Goal: Task Accomplishment & Management: Manage account settings

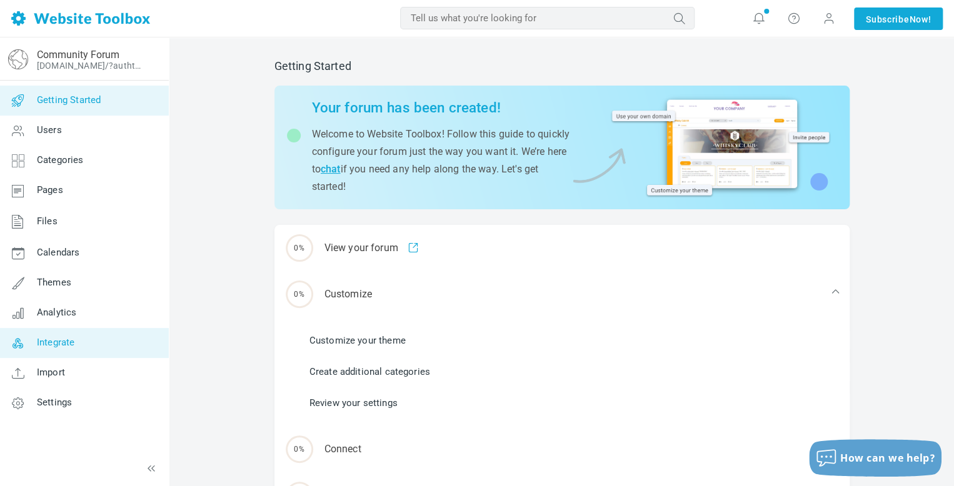
click at [73, 341] on span "Integrate" at bounding box center [56, 342] width 38 height 11
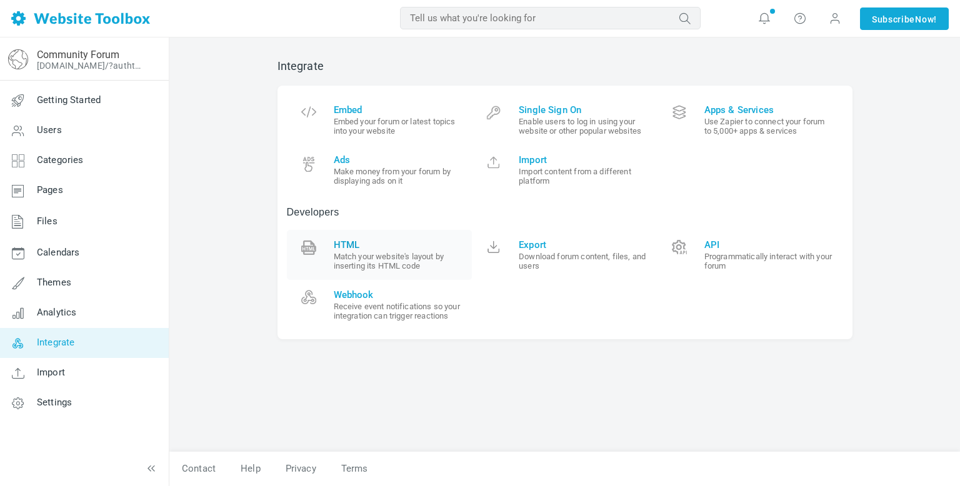
click at [365, 248] on span "HTML" at bounding box center [398, 244] width 129 height 11
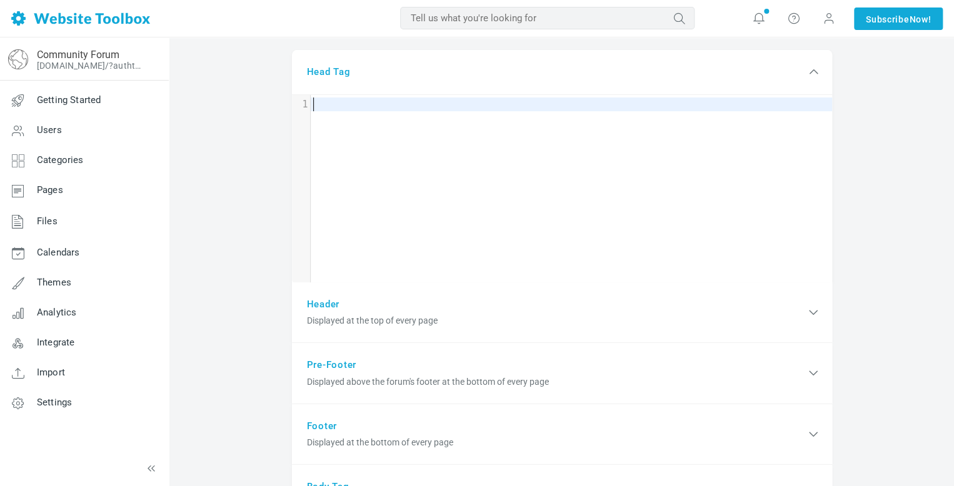
scroll to position [110, 0]
type textarea "​"
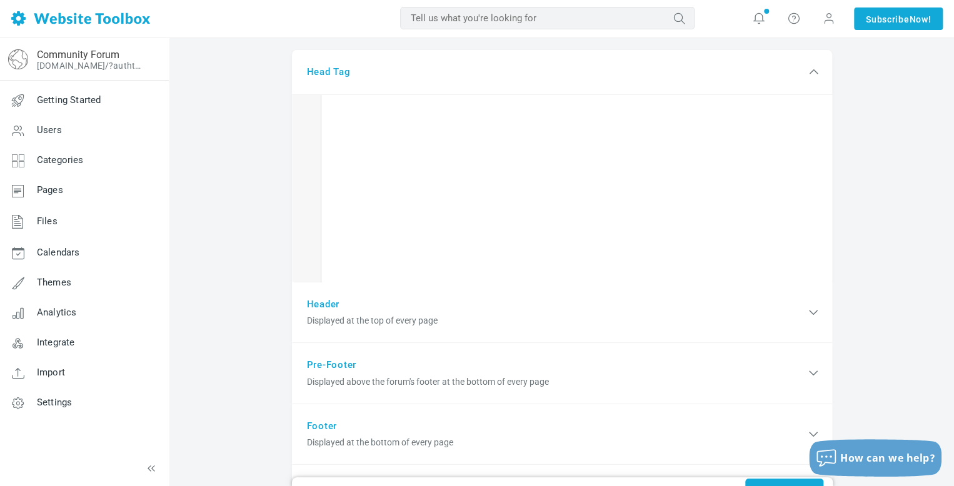
scroll to position [18317, 0]
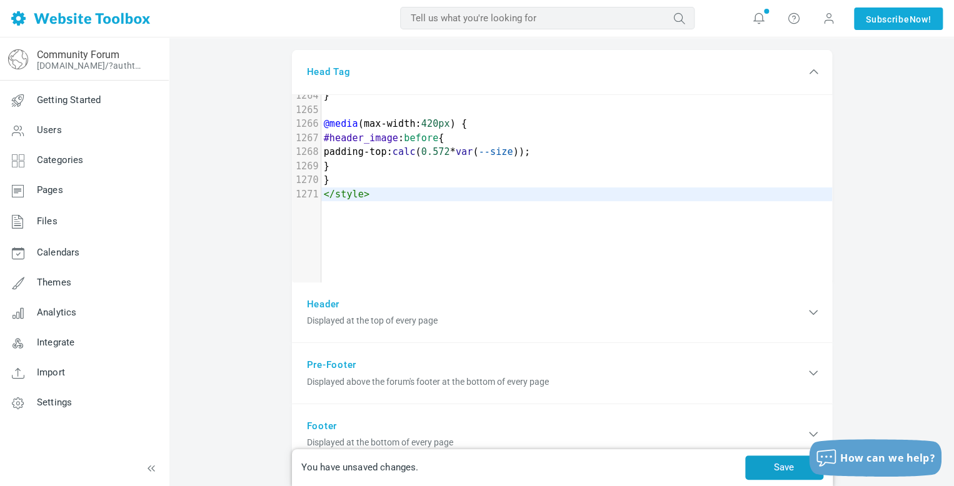
click at [775, 464] on button "Save" at bounding box center [784, 468] width 78 height 24
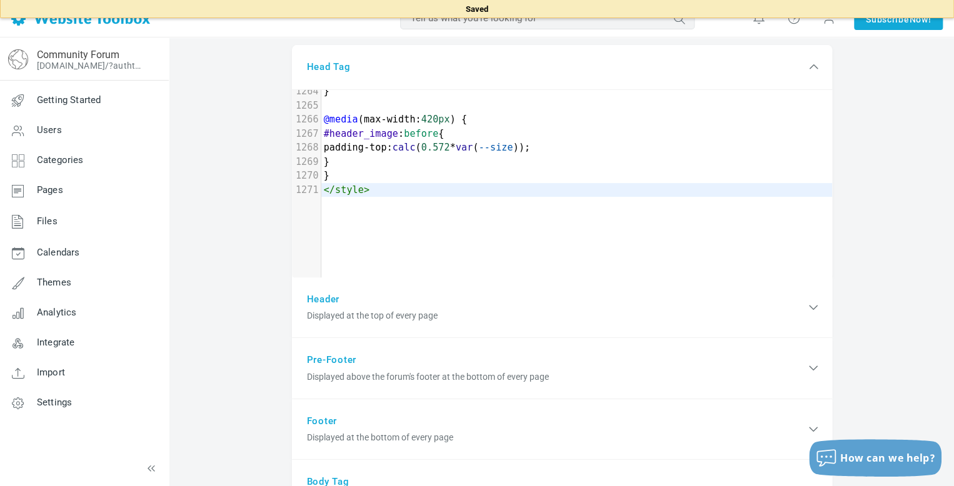
scroll to position [116, 0]
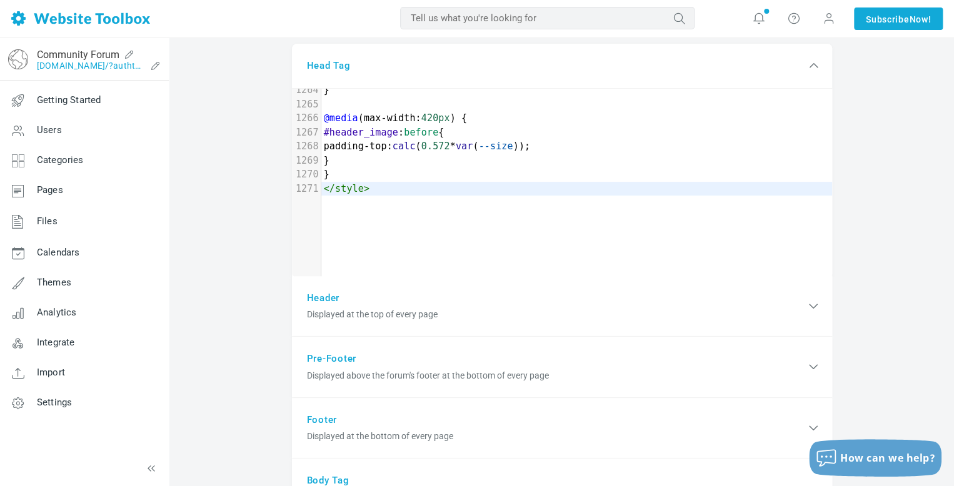
click at [68, 66] on link "[DOMAIN_NAME]/?authtoken=b1eadf0ebca040ddb9189fa86460d912&rememberMe=1" at bounding box center [91, 66] width 109 height 10
click at [63, 276] on link "Themes" at bounding box center [83, 283] width 169 height 30
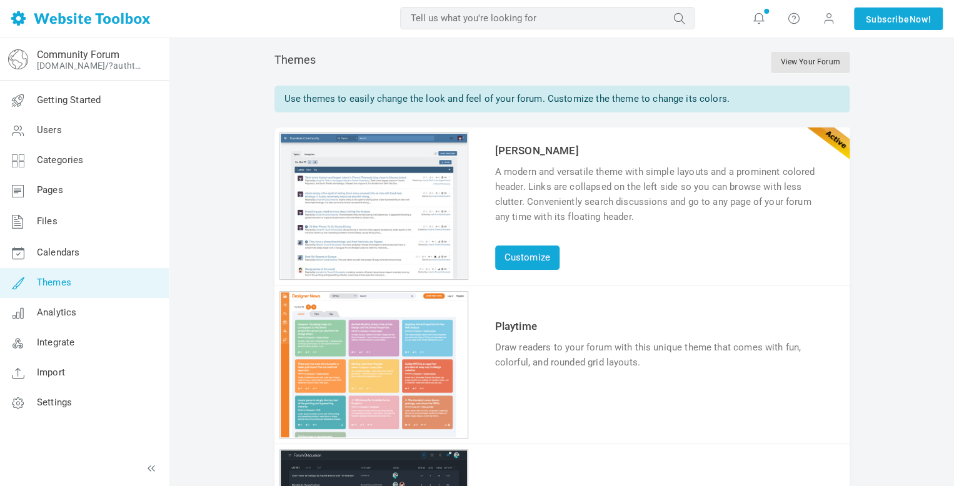
scroll to position [338, 0]
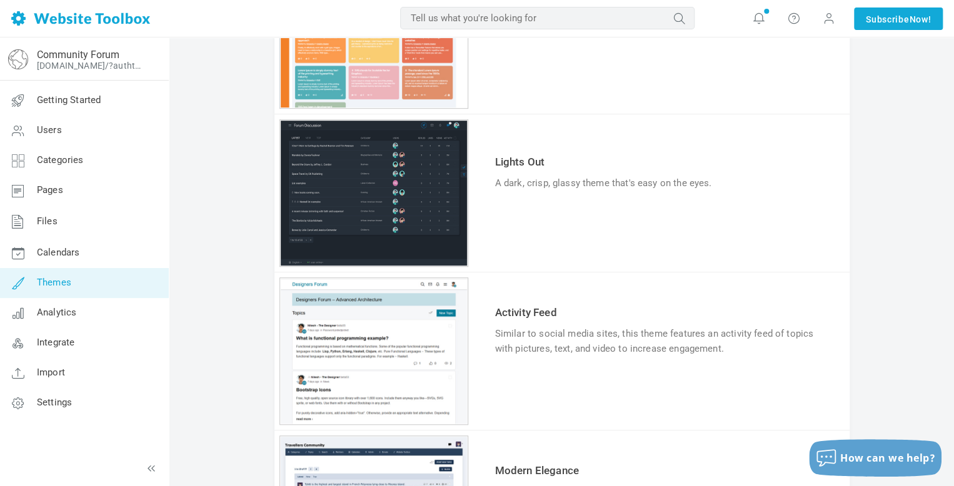
click at [543, 214] on link "Try & Customize" at bounding box center [541, 222] width 92 height 20
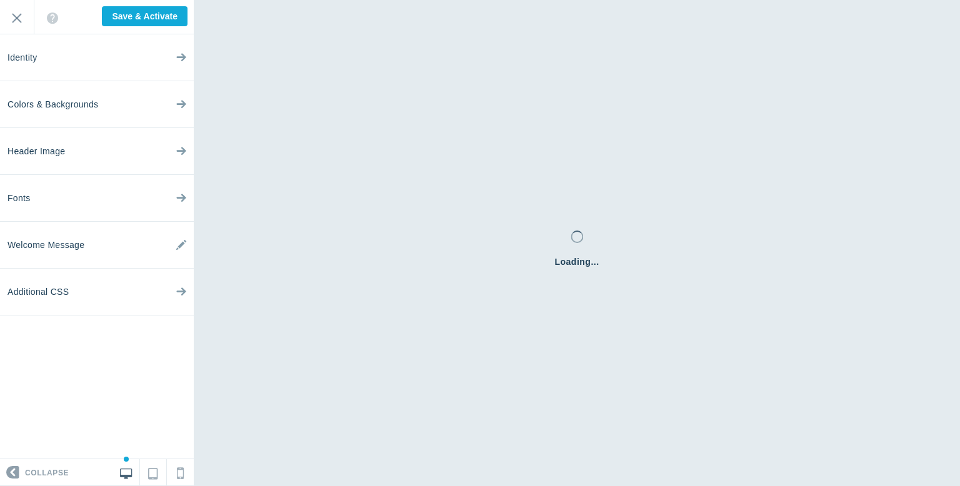
click at [99, 106] on link "Colors & Backgrounds" at bounding box center [97, 104] width 194 height 47
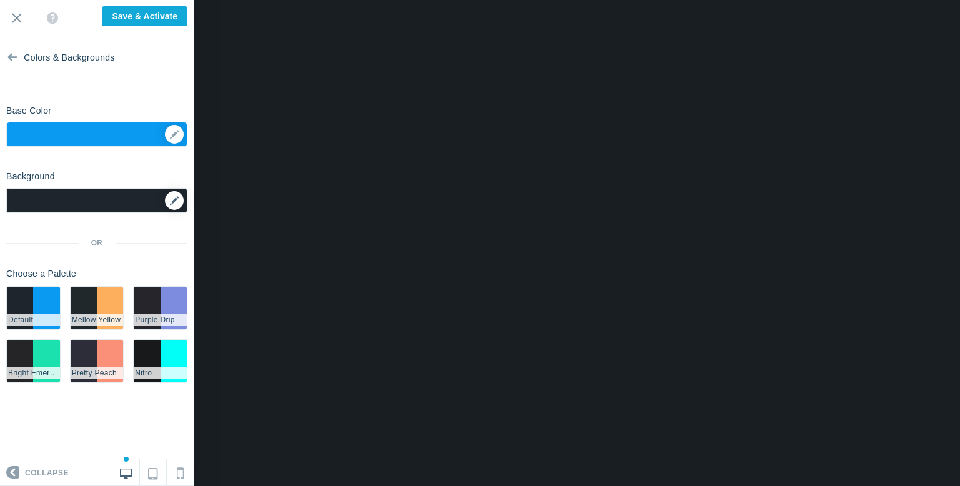
click at [175, 203] on icon at bounding box center [174, 200] width 9 height 9
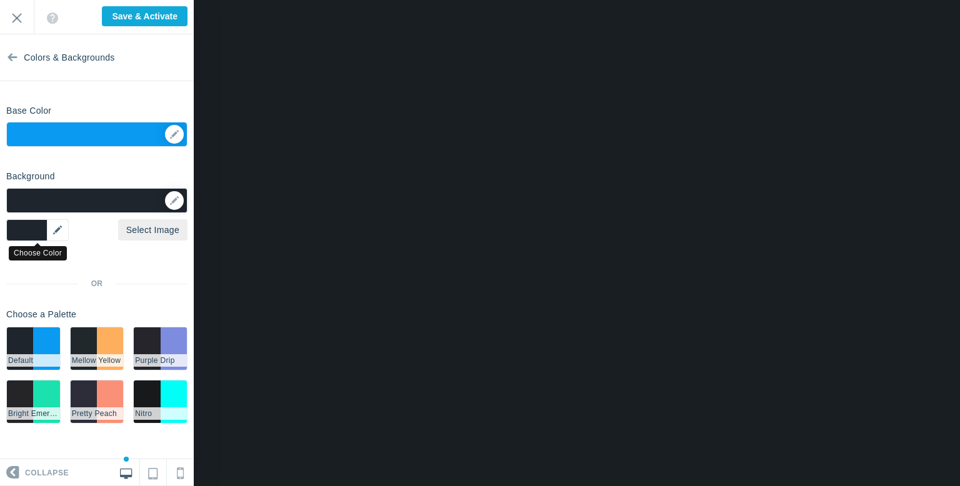
click at [55, 234] on div "▼" at bounding box center [37, 230] width 63 height 22
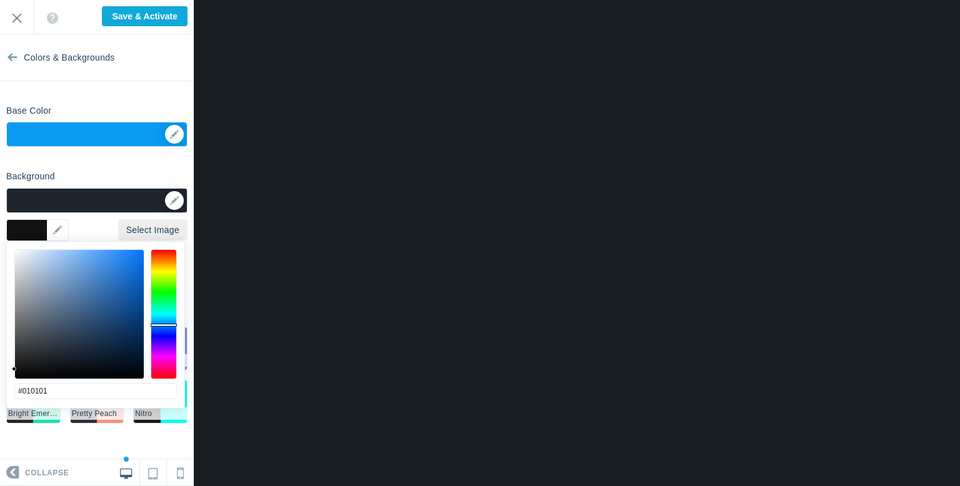
type input "#000000"
drag, startPoint x: 6, startPoint y: 361, endPoint x: 12, endPoint y: 383, distance: 22.2
click at [12, 383] on div "#000000 cancel choose" at bounding box center [96, 416] width 178 height 348
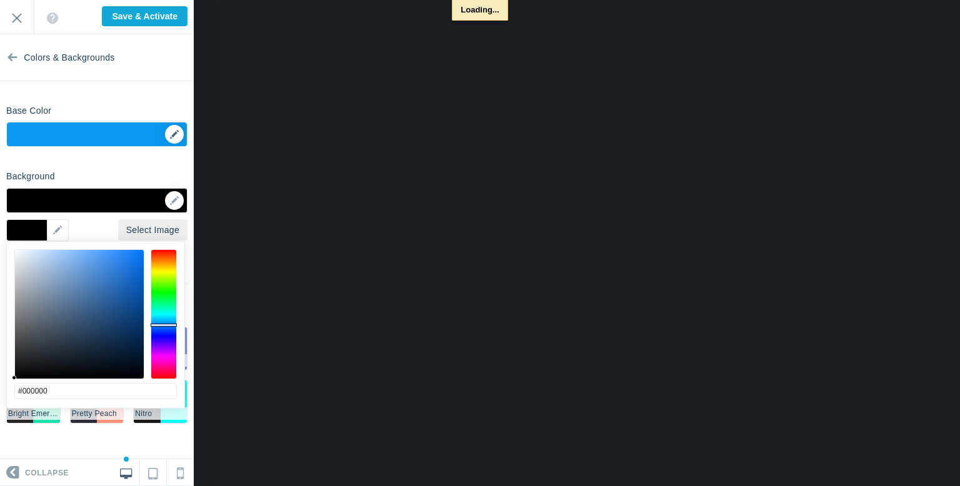
click at [173, 131] on div "▼" at bounding box center [97, 138] width 180 height 31
click at [173, 133] on div "▼" at bounding box center [97, 138] width 180 height 31
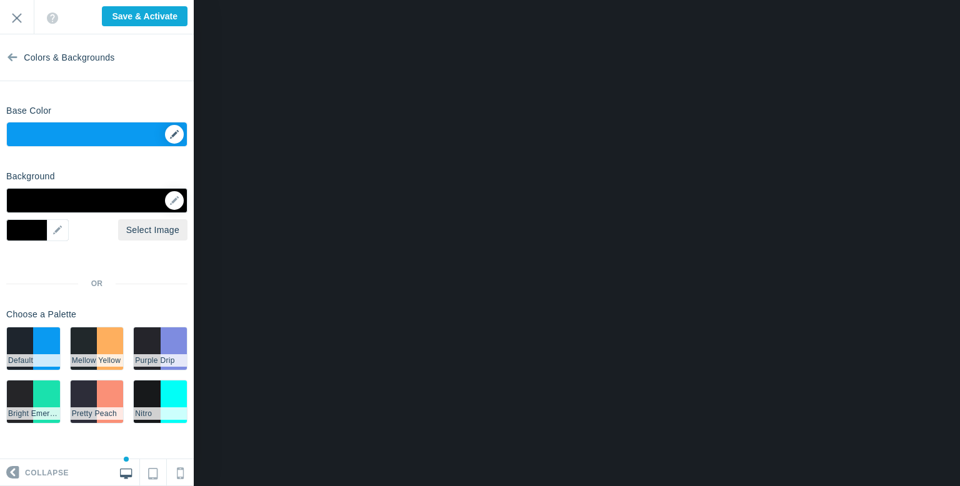
click at [176, 138] on div "▼" at bounding box center [97, 138] width 180 height 31
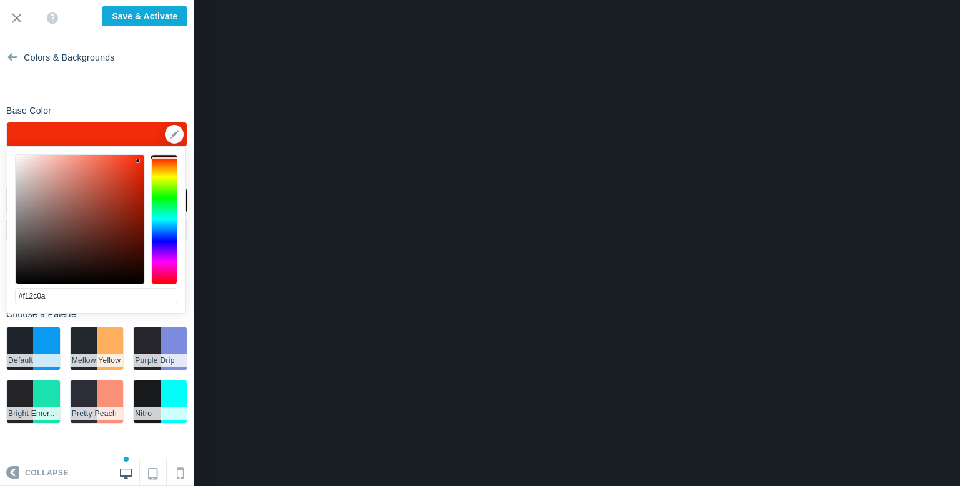
type input "#f1250a"
drag, startPoint x: 167, startPoint y: 172, endPoint x: 173, endPoint y: 157, distance: 16.0
click at [173, 157] on div at bounding box center [164, 219] width 26 height 130
click at [175, 84] on section "Colors & Backgrounds Base Color ▼ Background Options Select Image ▼ Position Re…" at bounding box center [97, 246] width 194 height 425
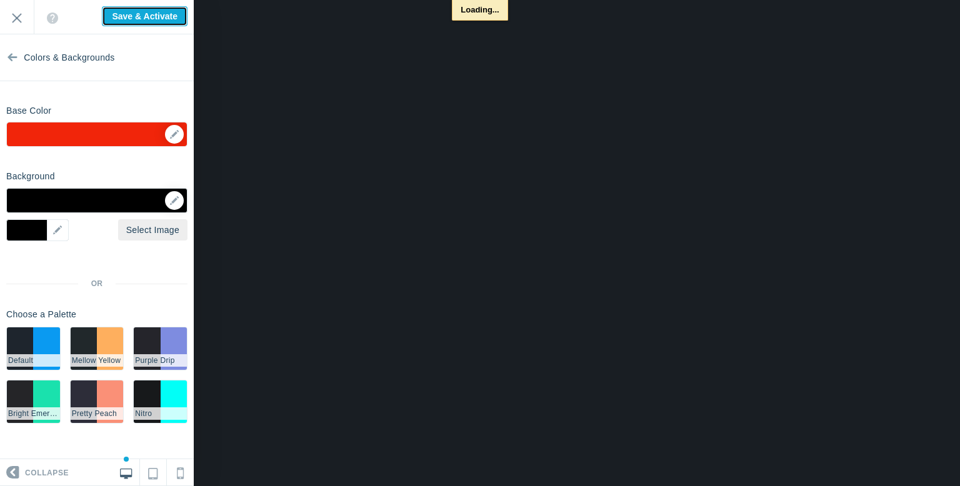
click at [168, 14] on input "Save & Activate" at bounding box center [145, 16] width 86 height 20
type input "Save & Activate"
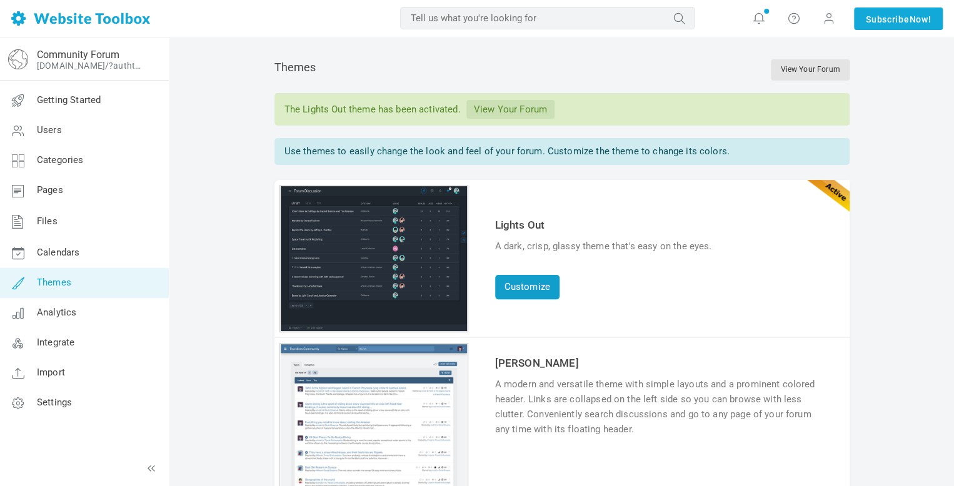
click at [525, 284] on link "Customize" at bounding box center [527, 287] width 64 height 24
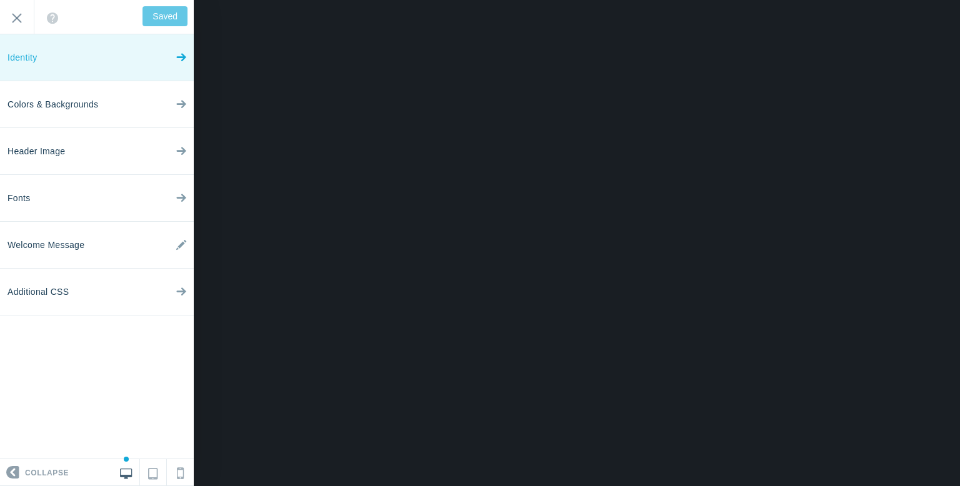
click at [94, 61] on link "Identity" at bounding box center [97, 57] width 194 height 47
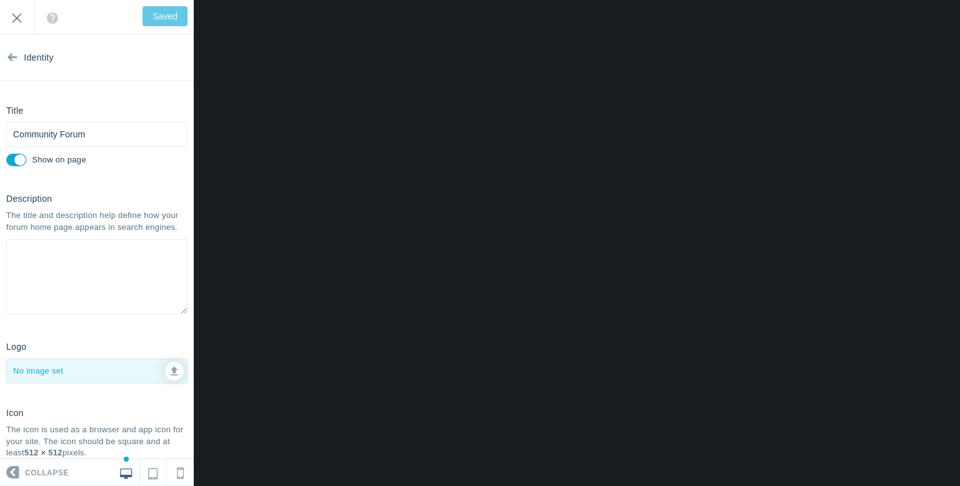
click at [22, 159] on input "Show on page" at bounding box center [16, 160] width 20 height 13
checkbox input "false"
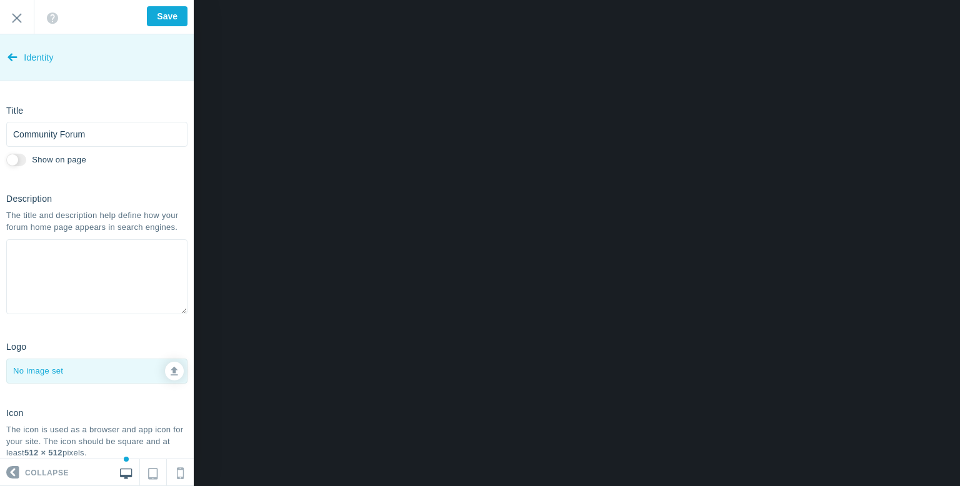
click at [58, 57] on link "Identity" at bounding box center [97, 57] width 194 height 47
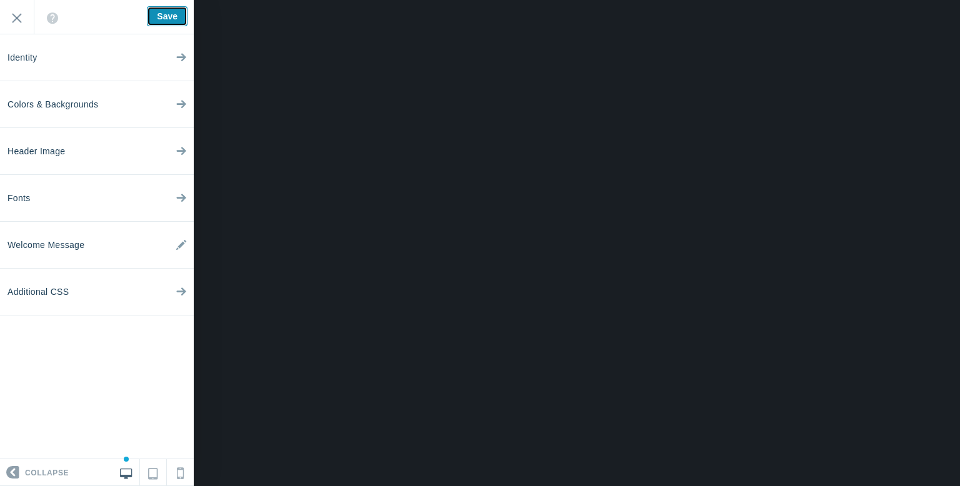
click at [178, 18] on input "Save" at bounding box center [167, 16] width 41 height 20
type input "Saved"
click at [9, 20] on input "Exit" at bounding box center [17, 17] width 34 height 34
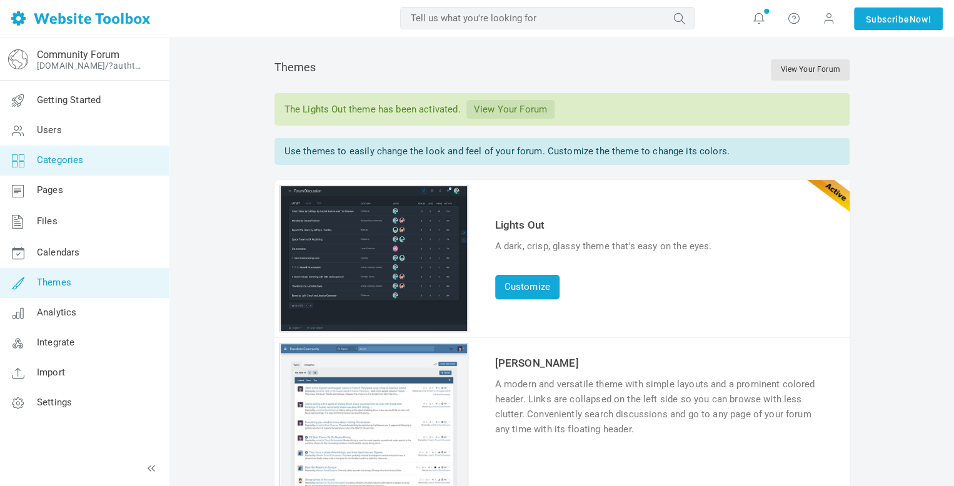
click at [84, 162] on link "Categories" at bounding box center [83, 161] width 169 height 30
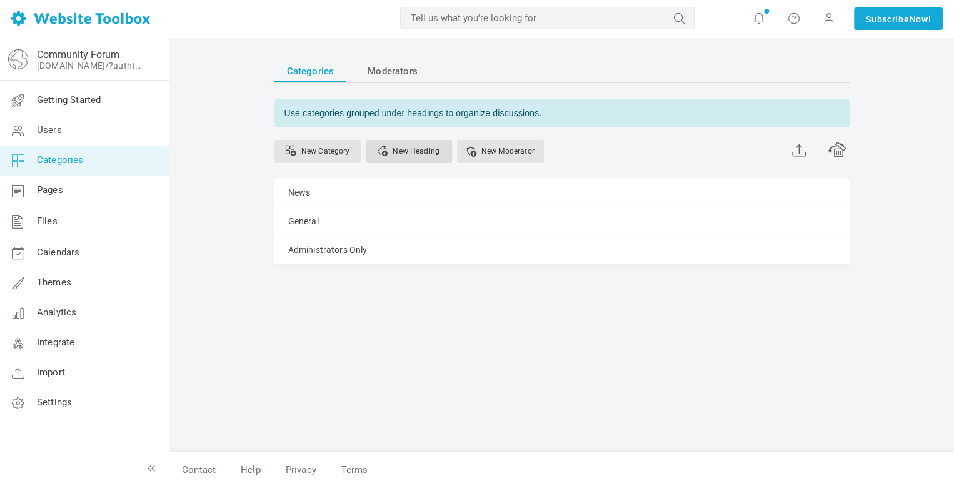
click at [386, 156] on link "New Heading" at bounding box center [409, 151] width 86 height 23
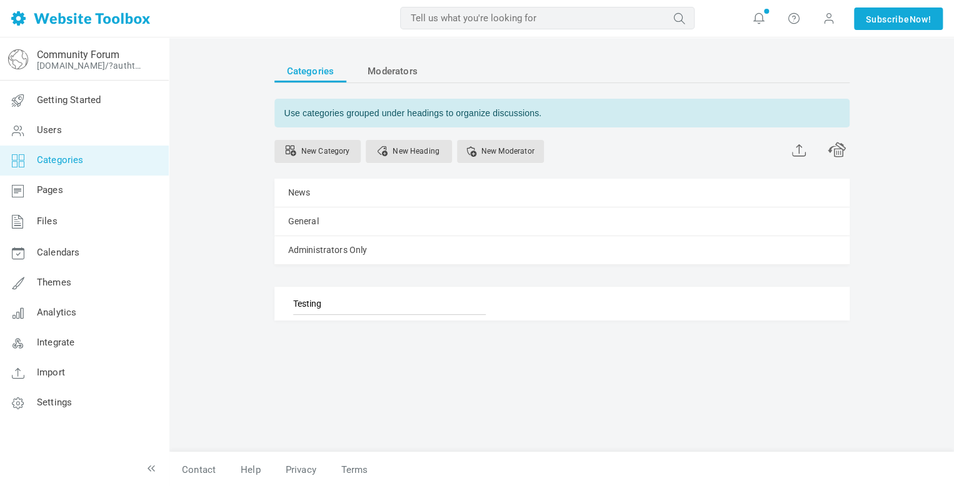
type input "Testing"
click at [402, 269] on ul "News [GEOGRAPHIC_DATA] Edit [GEOGRAPHIC_DATA] View Category Change Permissions …" at bounding box center [561, 250] width 575 height 142
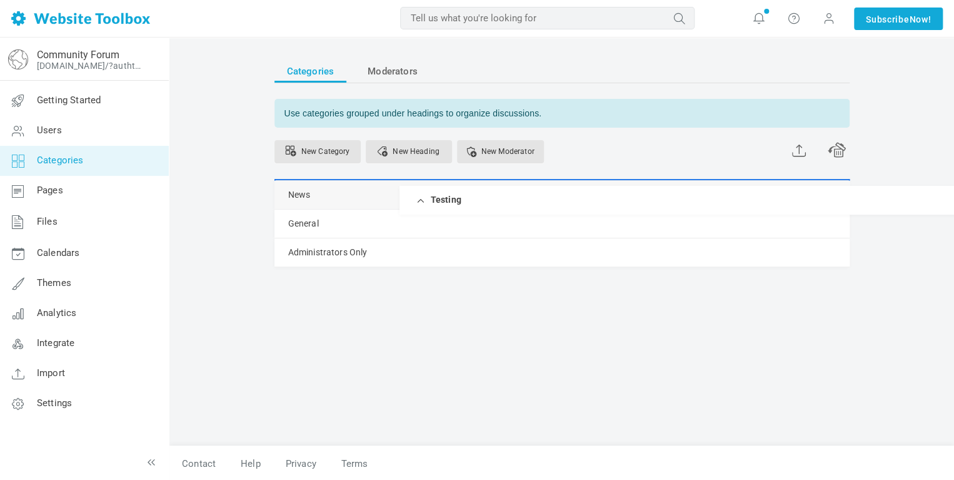
drag, startPoint x: 279, startPoint y: 301, endPoint x: 294, endPoint y: 185, distance: 116.6
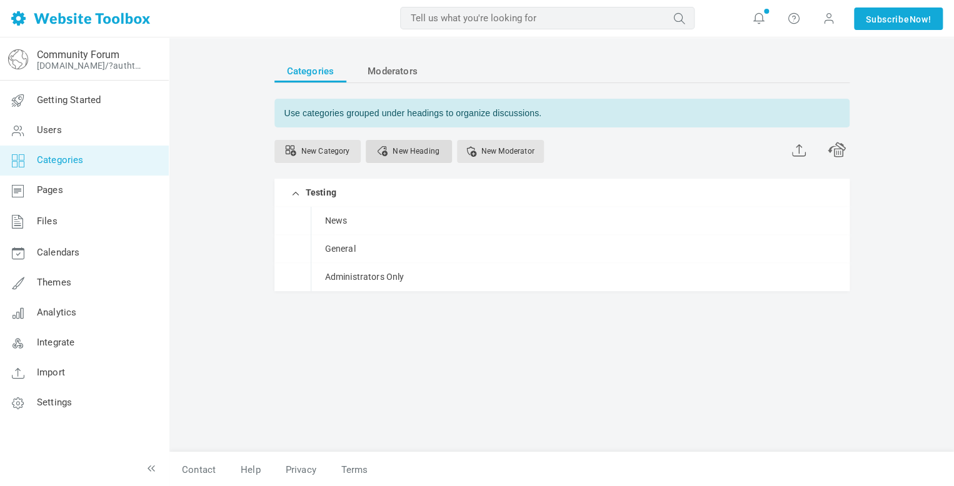
click at [408, 154] on link "New Heading" at bounding box center [409, 151] width 86 height 23
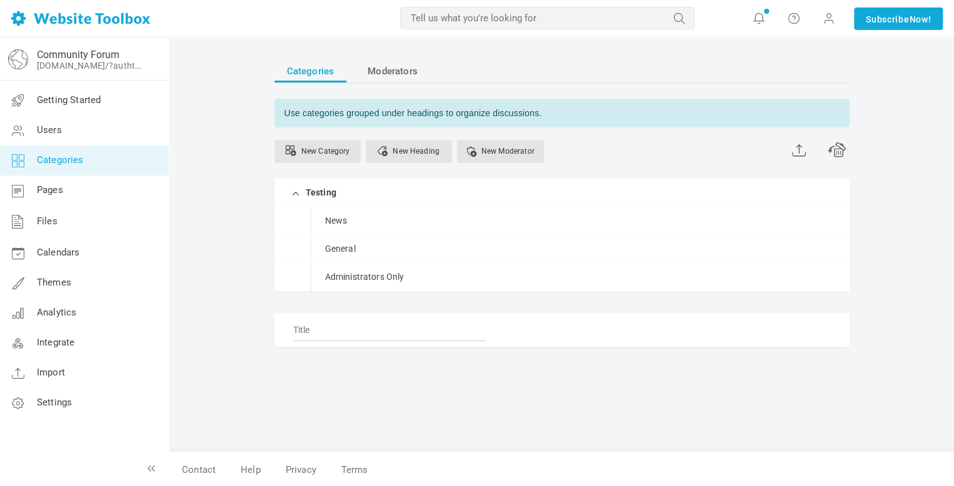
type input "R"
click at [311, 331] on input "Testig 2" at bounding box center [389, 330] width 193 height 23
type input "Testing 2"
click at [251, 327] on div "Categories Moderators Use categories grouped under headings to organize discuss…" at bounding box center [561, 263] width 785 height 450
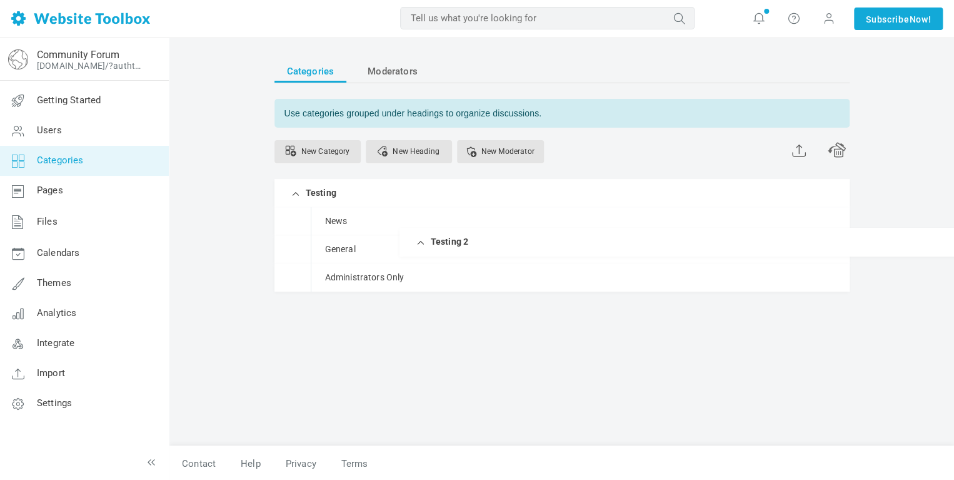
drag, startPoint x: 279, startPoint y: 325, endPoint x: 308, endPoint y: 227, distance: 101.7
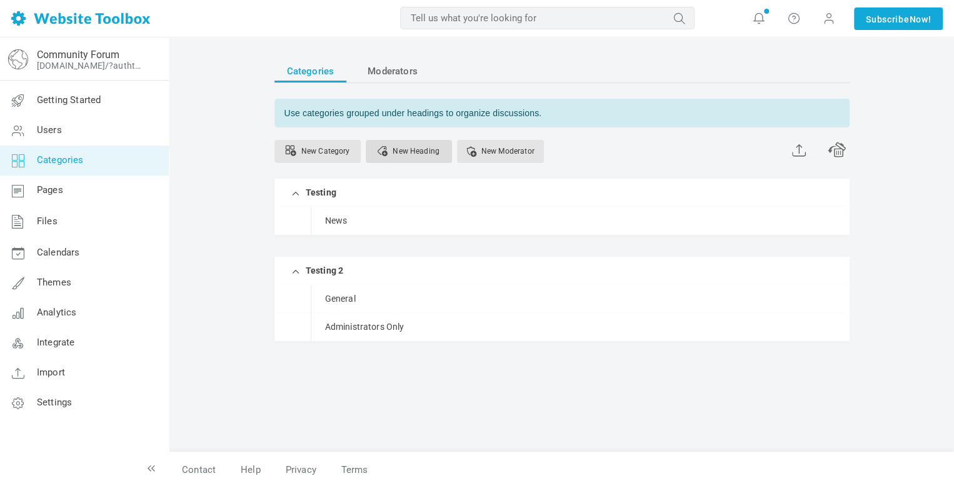
click at [410, 149] on link "New Heading" at bounding box center [409, 151] width 86 height 23
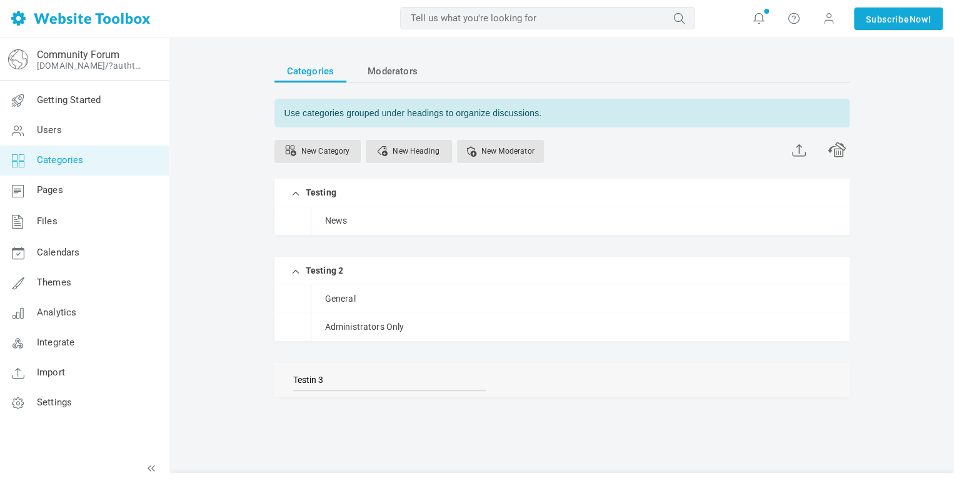
click at [315, 380] on input "Testin 3" at bounding box center [389, 380] width 193 height 23
type input "Testing 3"
click at [231, 250] on div "Categories Moderators Use categories grouped under headings to organize discuss…" at bounding box center [561, 273] width 785 height 471
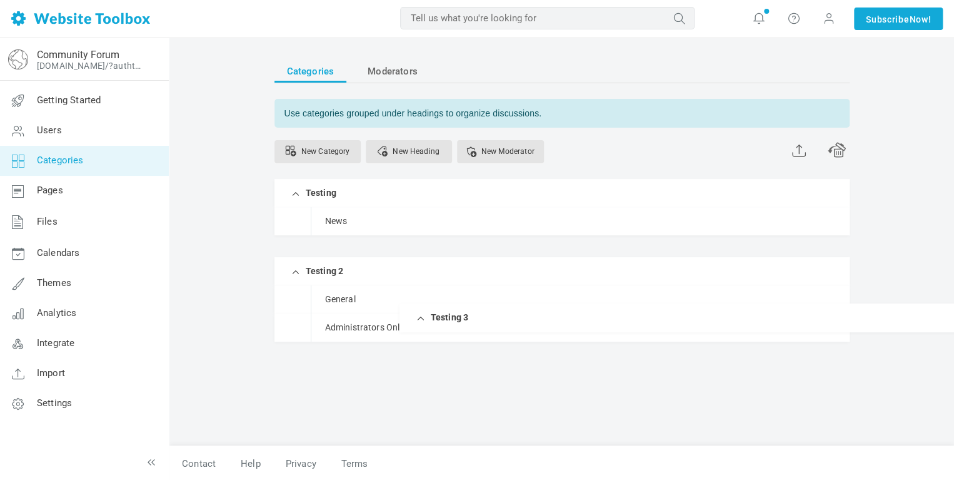
drag, startPoint x: 286, startPoint y: 376, endPoint x: 284, endPoint y: 303, distance: 73.2
